Goal: Task Accomplishment & Management: Use online tool/utility

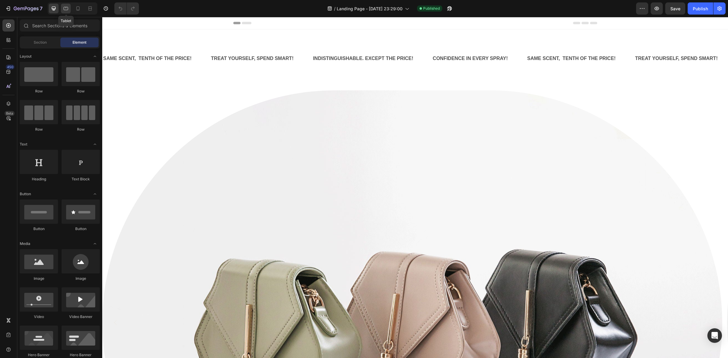
click at [64, 8] on icon at bounding box center [66, 8] width 6 height 6
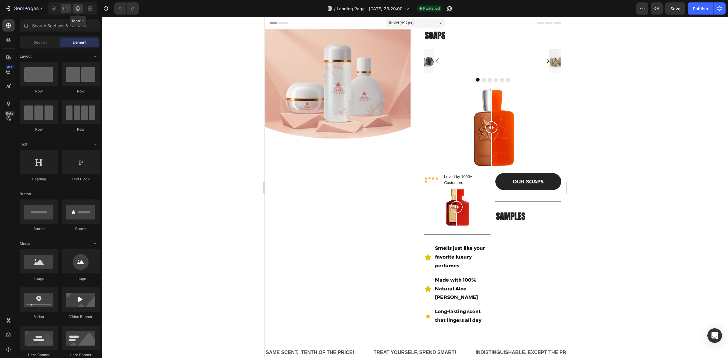
click at [78, 8] on icon at bounding box center [78, 8] width 6 height 6
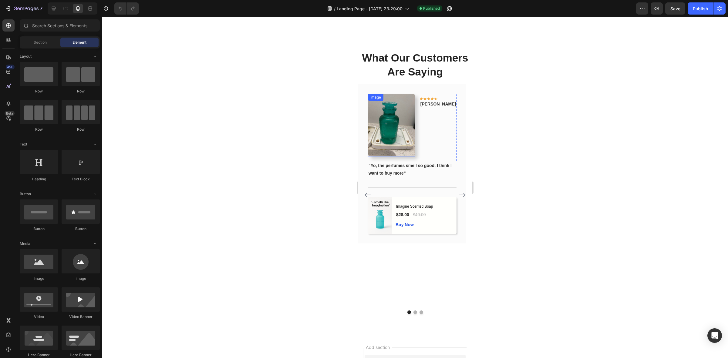
scroll to position [569, 0]
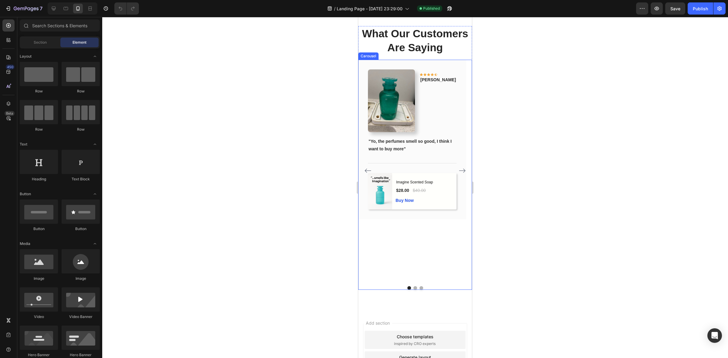
click at [459, 167] on icon "Carousel Next Arrow" at bounding box center [462, 170] width 7 height 7
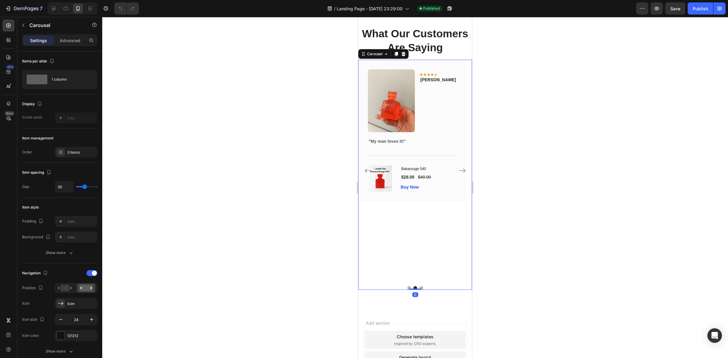
click at [459, 167] on icon "Carousel Next Arrow" at bounding box center [462, 170] width 7 height 7
click at [459, 169] on icon "Carousel Next Arrow" at bounding box center [462, 170] width 7 height 7
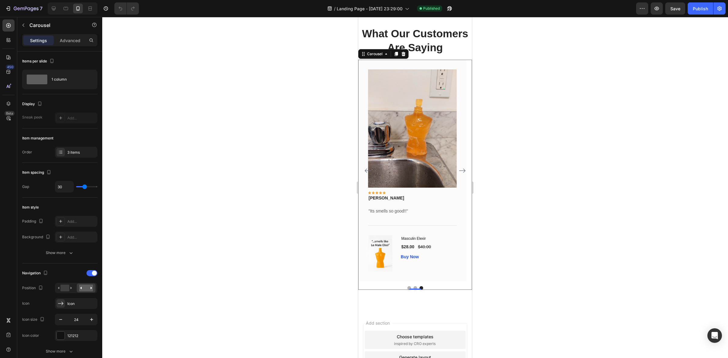
click at [366, 170] on icon "Carousel Back Arrow" at bounding box center [368, 171] width 6 height 4
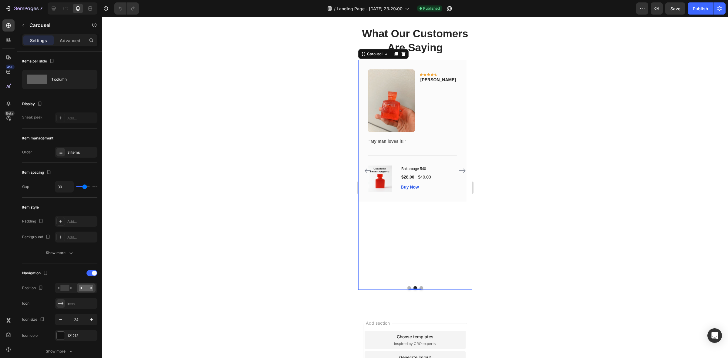
click at [366, 171] on icon "Carousel Back Arrow" at bounding box center [367, 170] width 7 height 7
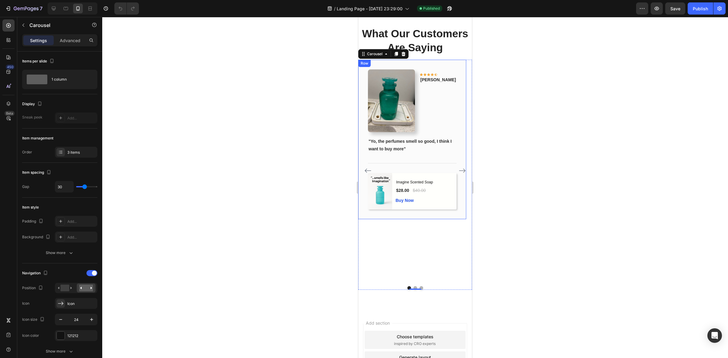
click at [178, 203] on div at bounding box center [415, 187] width 626 height 341
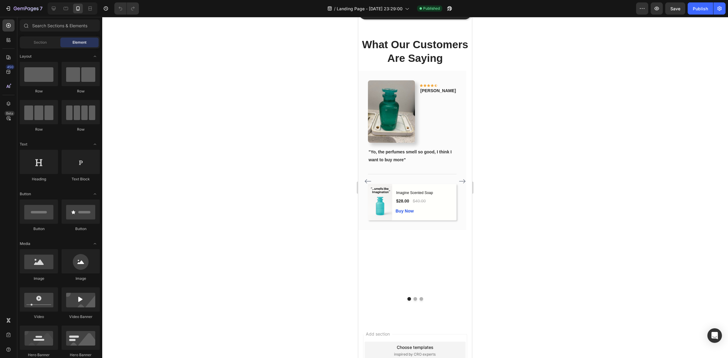
scroll to position [485, 0]
click at [237, 154] on div at bounding box center [415, 187] width 626 height 341
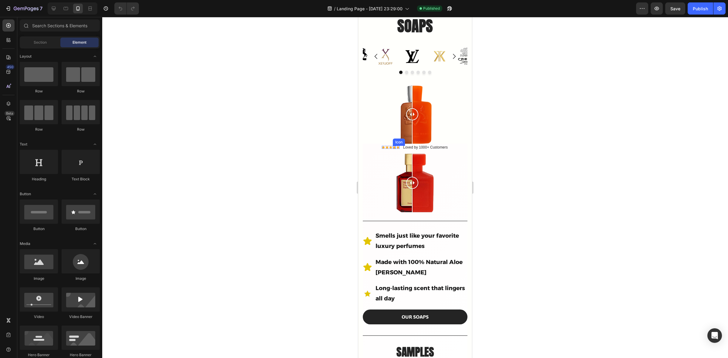
scroll to position [0, 0]
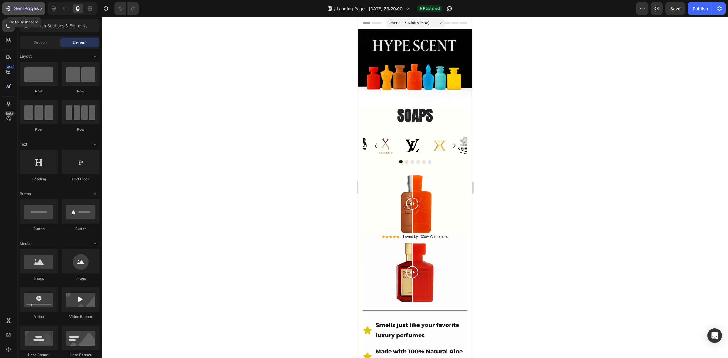
click at [8, 9] on icon "button" at bounding box center [8, 8] width 6 height 6
